Goal: Information Seeking & Learning: Understand process/instructions

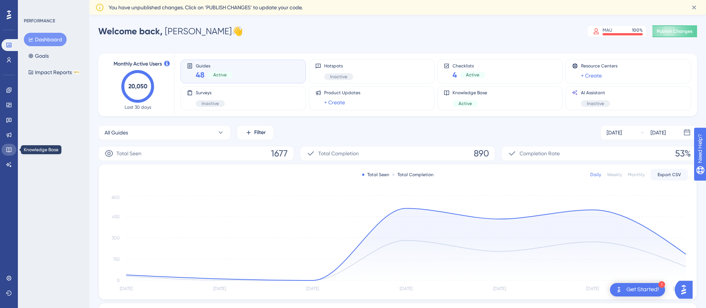
click at [10, 150] on icon at bounding box center [9, 150] width 6 height 6
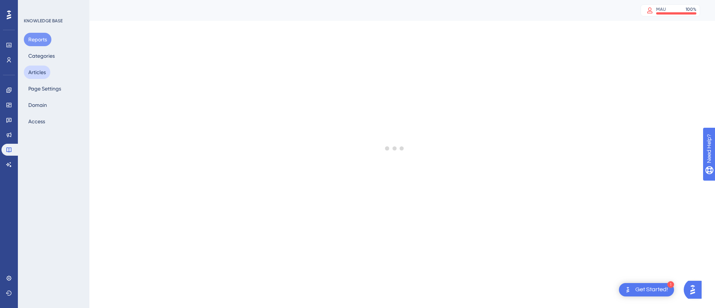
click at [38, 71] on button "Articles" at bounding box center [37, 72] width 26 height 13
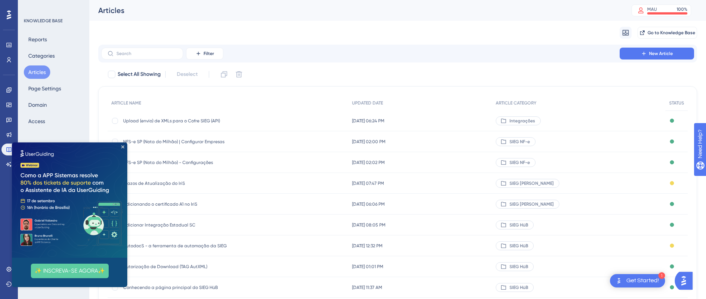
click at [203, 124] on div "Upload (envio) de XMLs para o Cofre SIEG (API) Upload (envio) de XMLs para o Co…" at bounding box center [182, 121] width 119 height 21
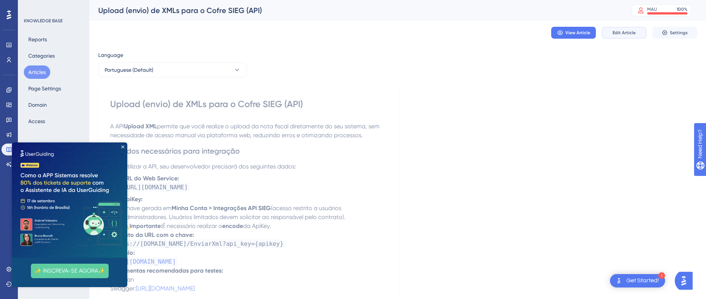
click at [632, 33] on span "Edit Article" at bounding box center [624, 33] width 23 height 6
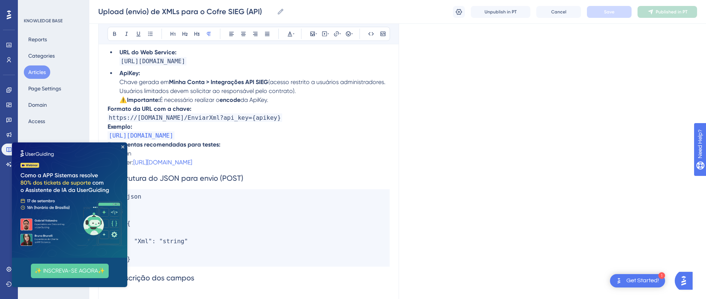
scroll to position [163, 0]
click at [231, 228] on code "json { "Xml" : "string" }" at bounding box center [249, 227] width 282 height 77
click at [124, 146] on img at bounding box center [69, 200] width 115 height 115
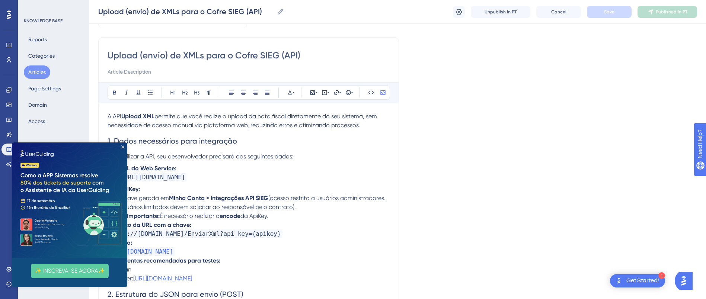
scroll to position [22, 0]
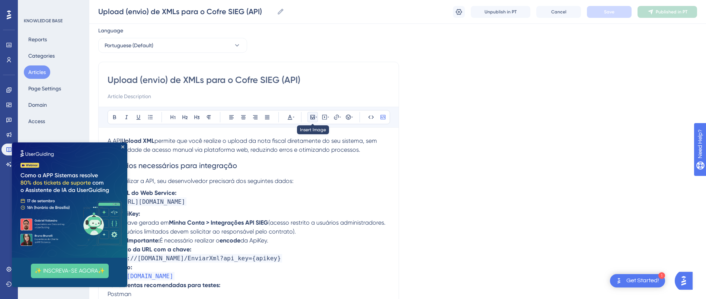
click at [312, 117] on icon at bounding box center [313, 117] width 4 height 4
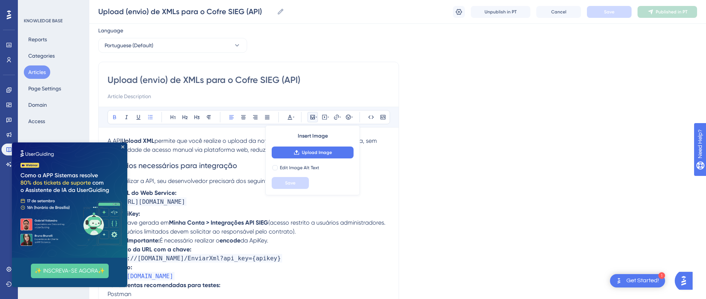
click at [350, 212] on li "ApiKey: Chave gerada em Minha Conta > Integrações API SIEG (acesso restrito a u…" at bounding box center [253, 228] width 273 height 36
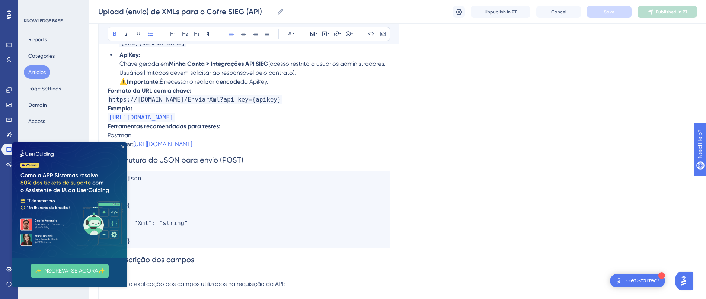
scroll to position [0, 0]
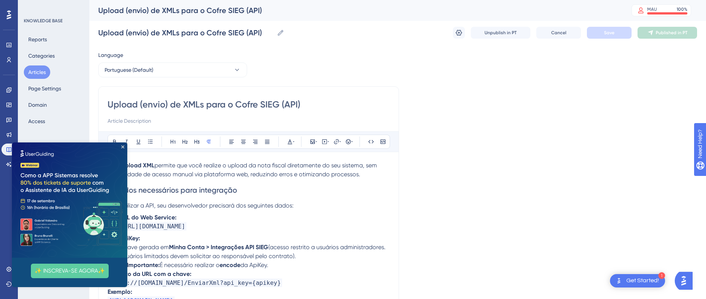
click at [285, 172] on span "permite que você realize o upload da nota fiscal diretamente do seu sistema, se…" at bounding box center [243, 170] width 271 height 16
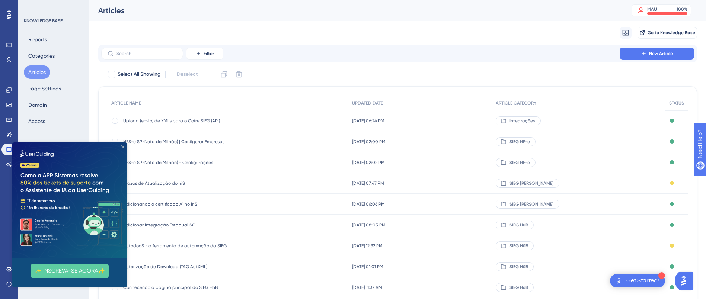
click at [124, 148] on icon "Close Preview" at bounding box center [122, 147] width 3 height 3
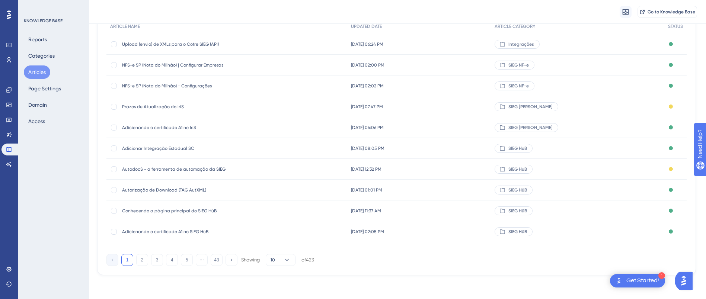
scroll to position [0, 1]
